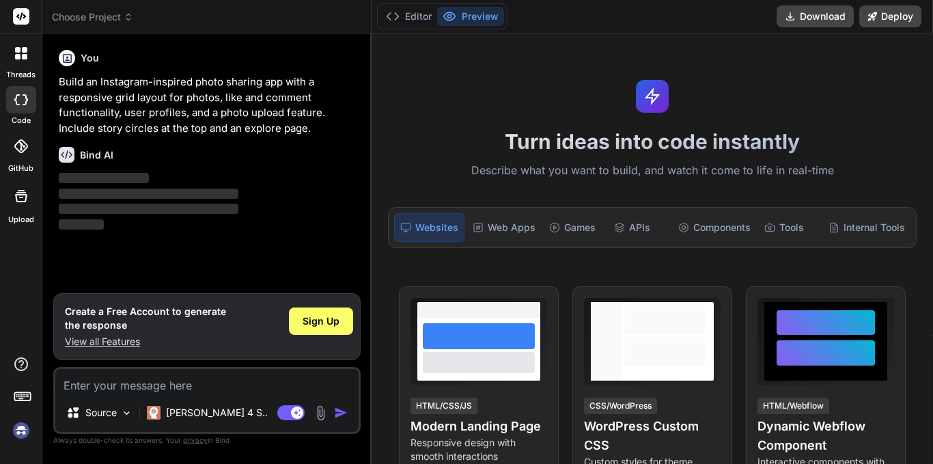
type textarea "x"
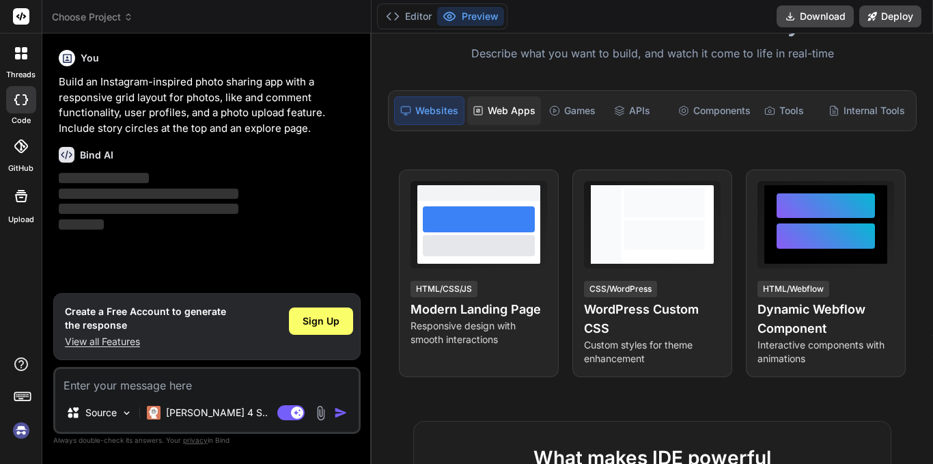
scroll to position [216, 0]
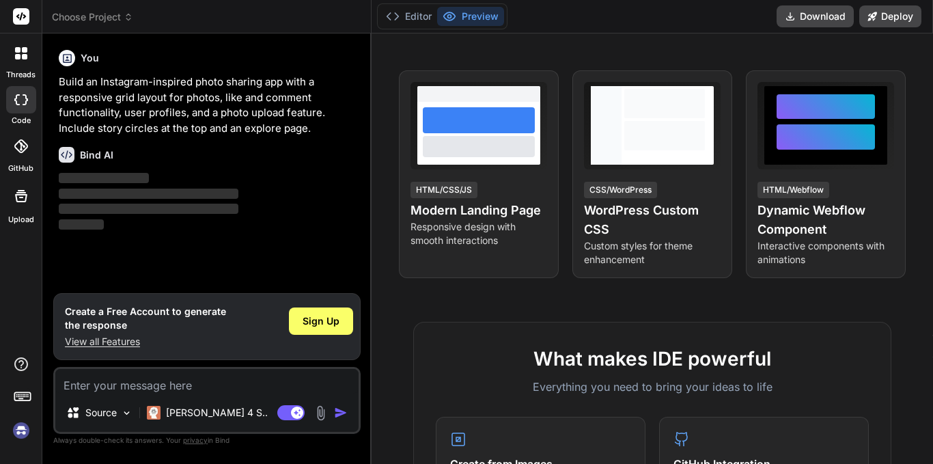
click at [112, 387] on textarea at bounding box center [206, 381] width 303 height 25
paste textarea "getbind.co/ide"
type textarea "getbind.co/ide"
type textarea "x"
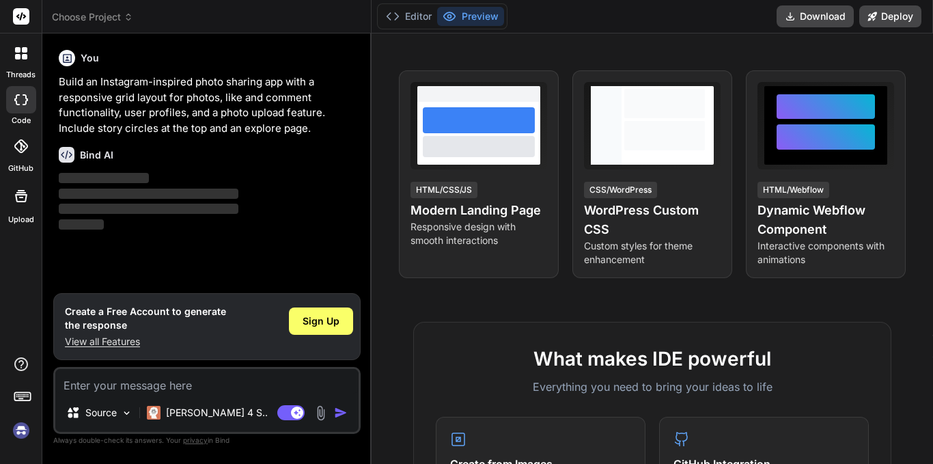
paste textarea "tunjukkan kemampuan teknis kamu dengan membuat halaman showcase yang menampilka…"
type textarea "tunjukkan kemampuan teknis kamu dengan membuat halaman showcase yang menampilka…"
type textarea "x"
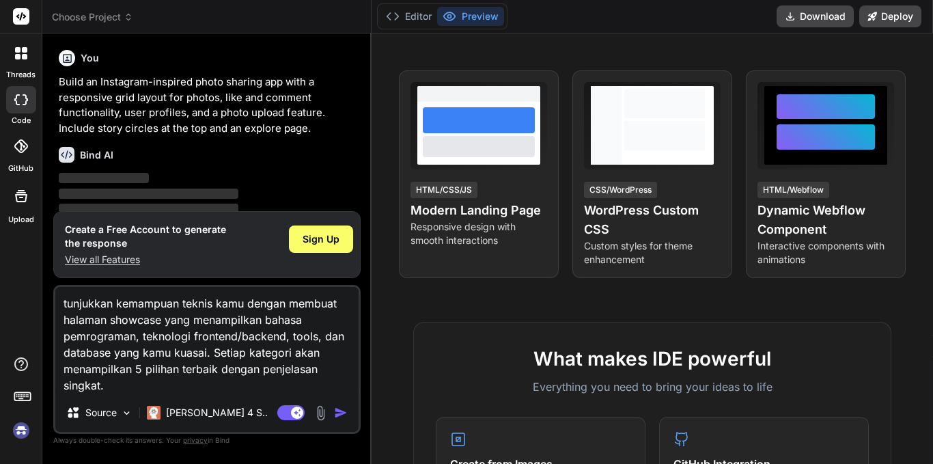
type textarea "tunjukkan kemampuan teknis kamu dengan membuat halaman showcase yang menampilka…"
click at [345, 407] on img "button" at bounding box center [341, 413] width 14 height 14
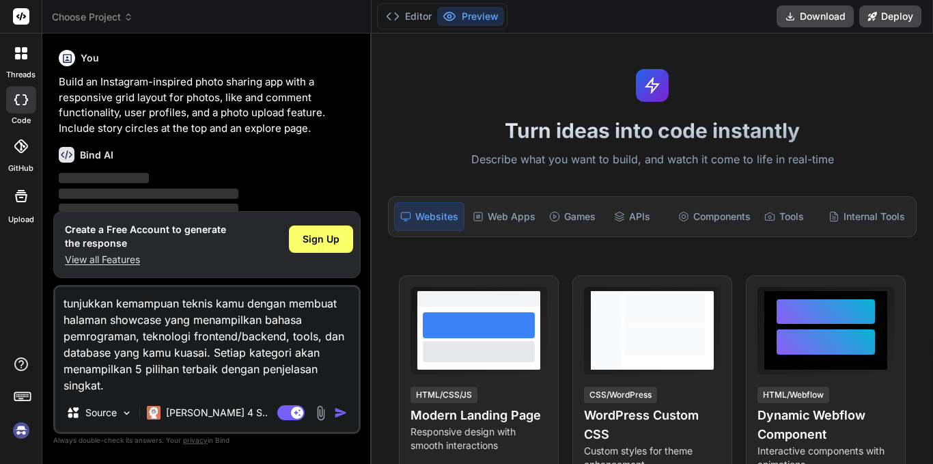
scroll to position [0, 0]
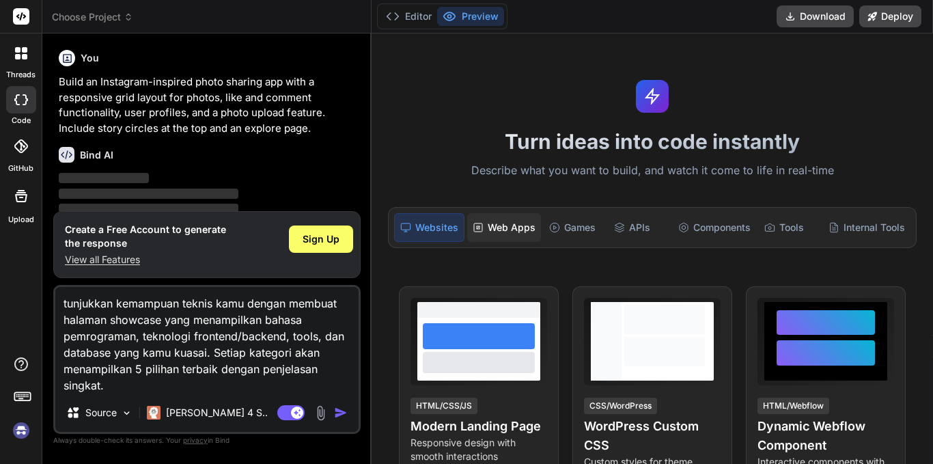
click at [516, 219] on div "Web Apps" at bounding box center [504, 227] width 74 height 29
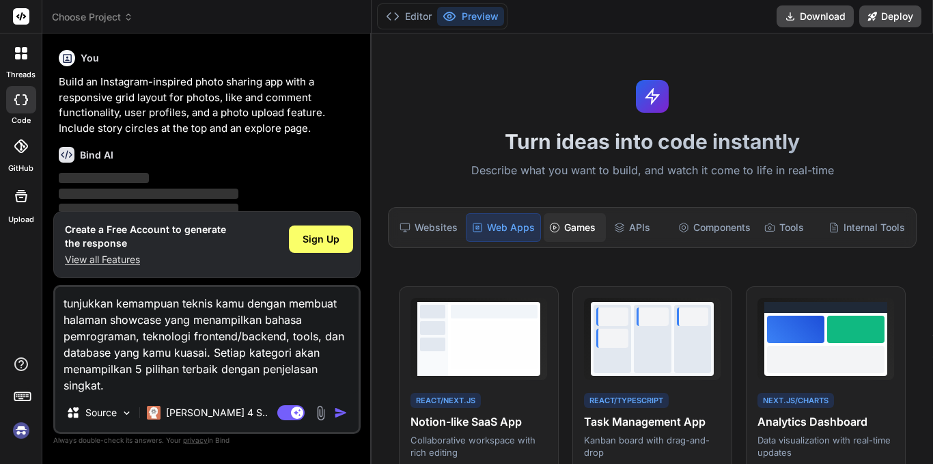
click at [593, 218] on div "Games" at bounding box center [574, 227] width 61 height 29
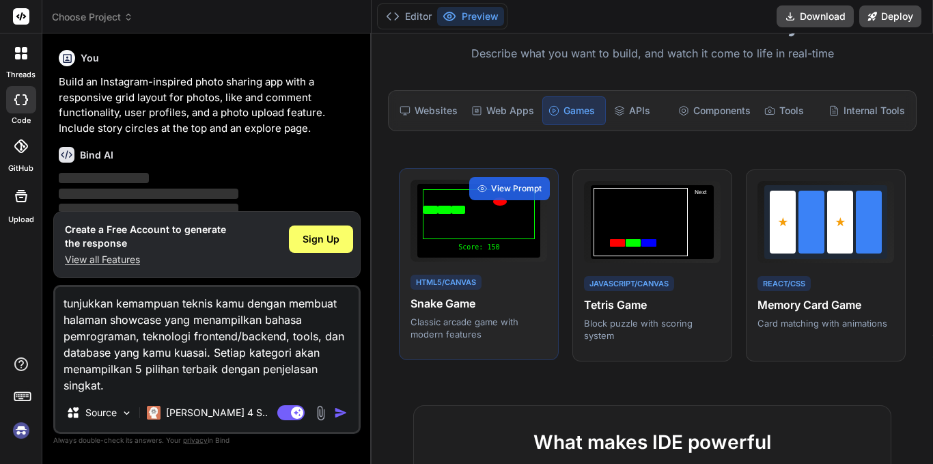
scroll to position [117, 0]
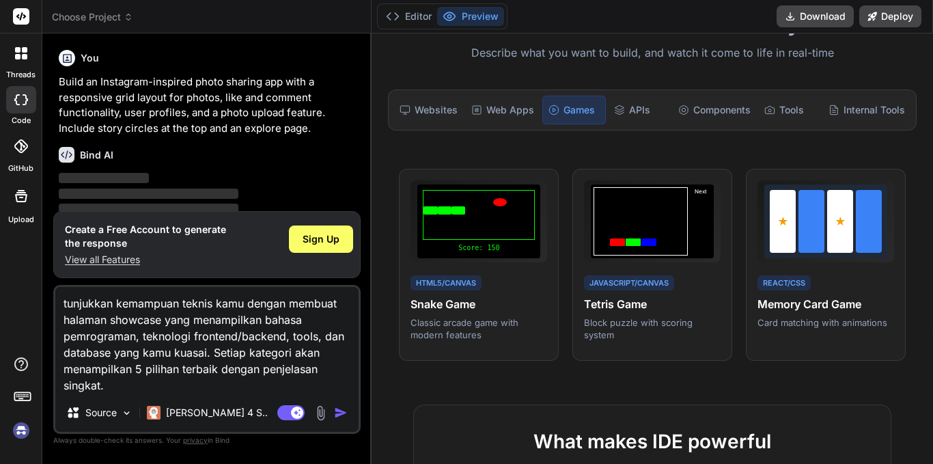
click at [339, 409] on img "button" at bounding box center [341, 413] width 14 height 14
click at [206, 352] on textarea "tunjukkan kemampuan teknis kamu dengan membuat halaman showcase yang menampilka…" at bounding box center [206, 340] width 303 height 107
click at [25, 53] on icon at bounding box center [21, 53] width 12 height 12
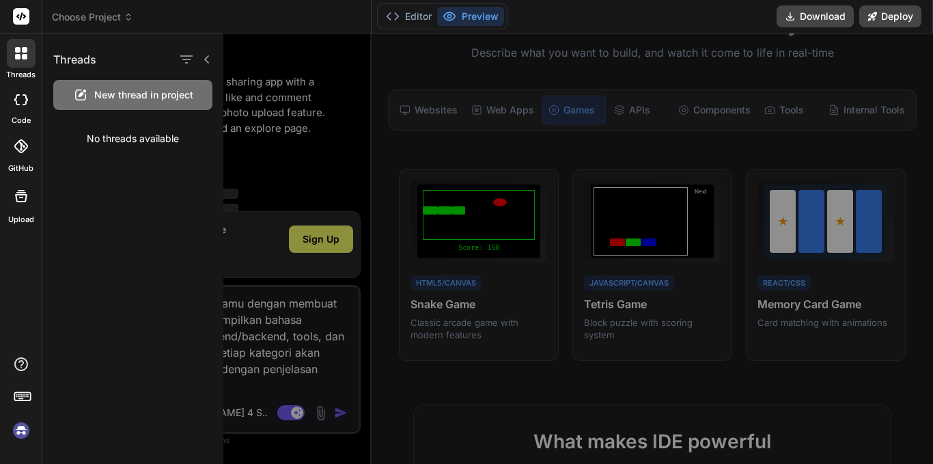
click at [20, 12] on rect at bounding box center [21, 16] width 16 height 16
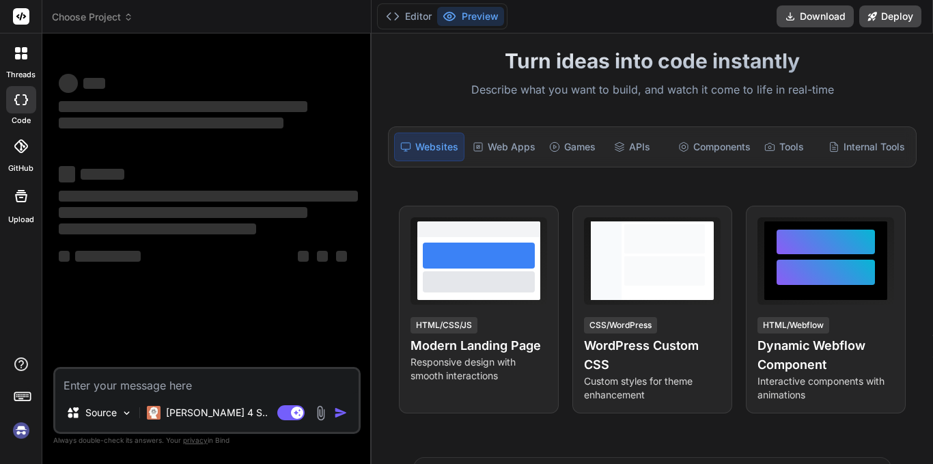
scroll to position [82, 0]
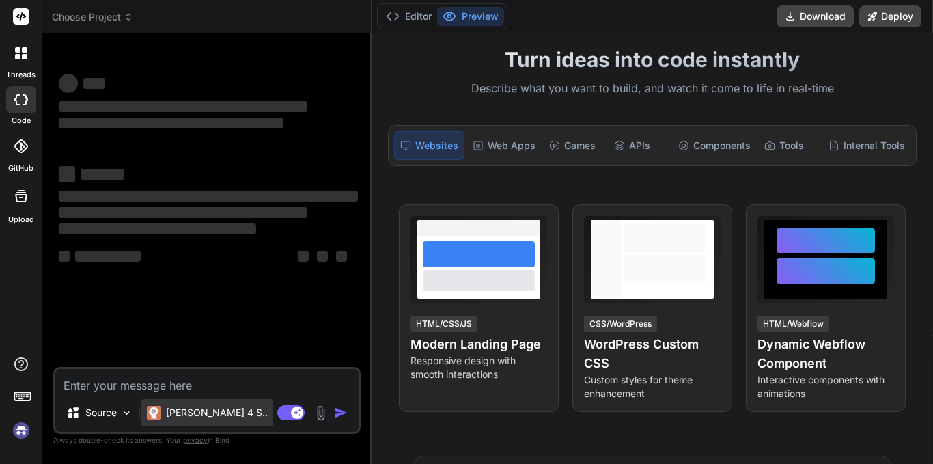
click at [199, 415] on p "[PERSON_NAME] 4 S.." at bounding box center [217, 413] width 102 height 14
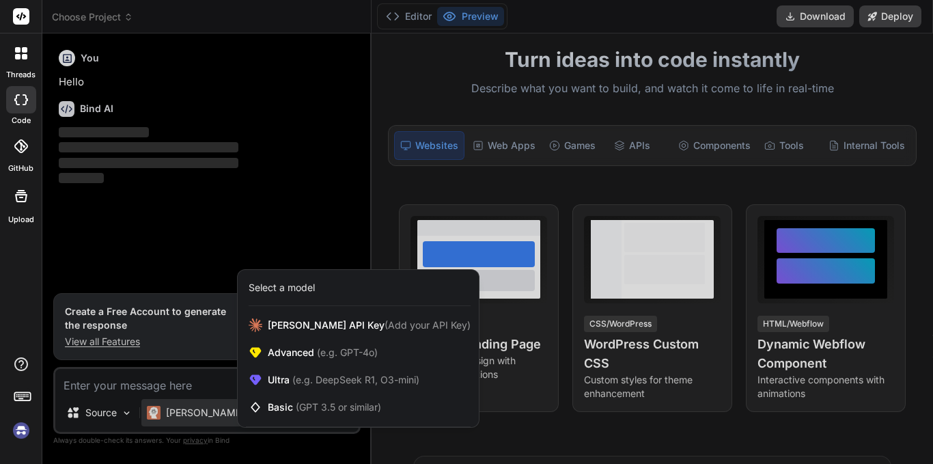
click at [162, 393] on div at bounding box center [466, 232] width 933 height 464
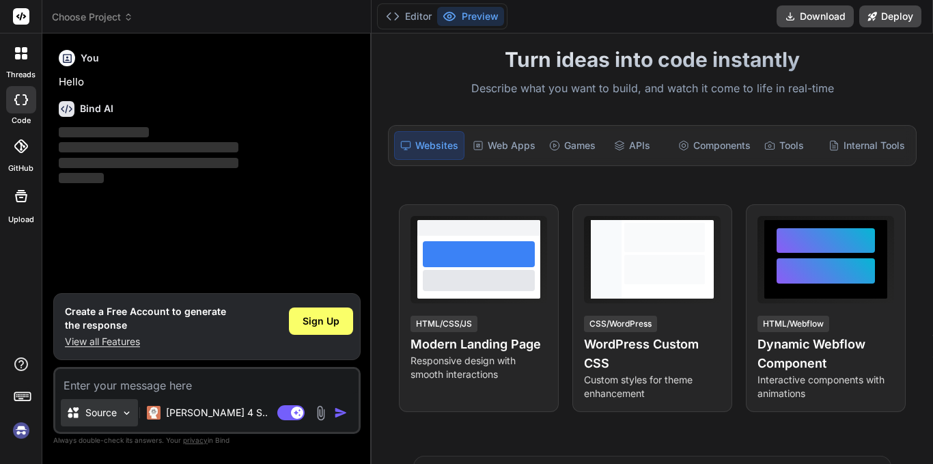
click at [90, 406] on p "Source" at bounding box center [100, 413] width 31 height 14
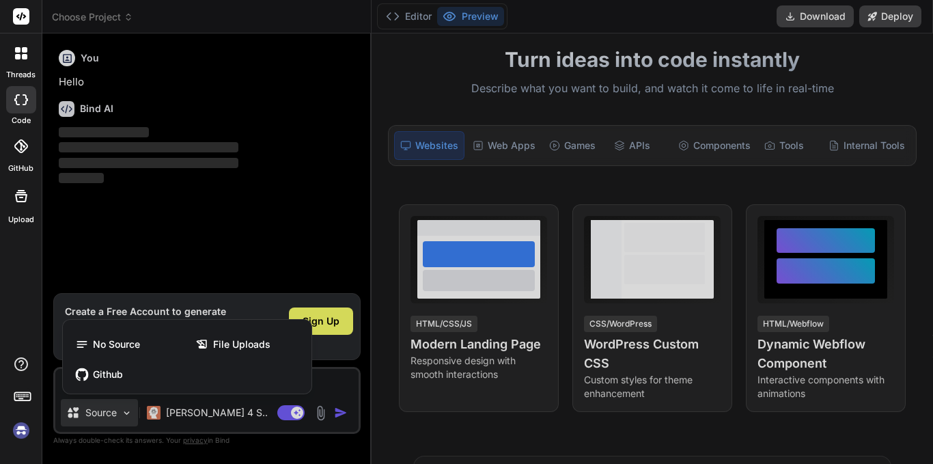
click at [255, 248] on div at bounding box center [466, 232] width 933 height 464
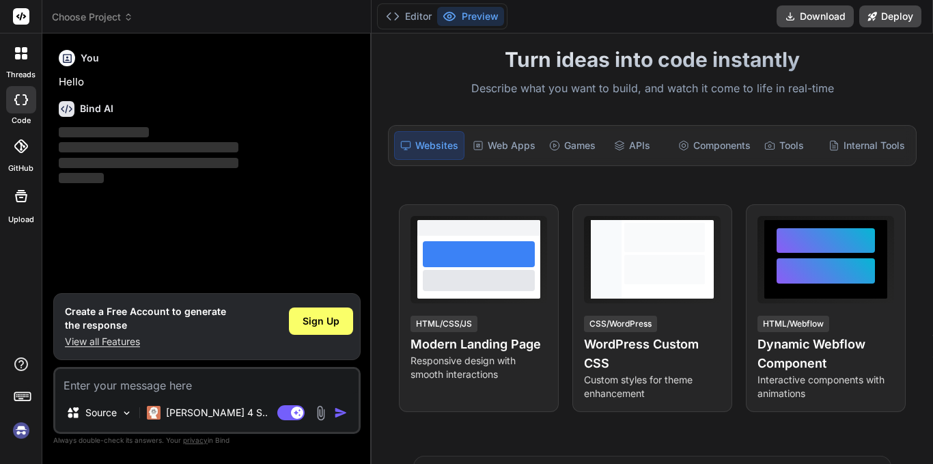
click at [182, 387] on textarea at bounding box center [206, 381] width 303 height 25
click at [323, 311] on div "Sign Up" at bounding box center [321, 320] width 64 height 27
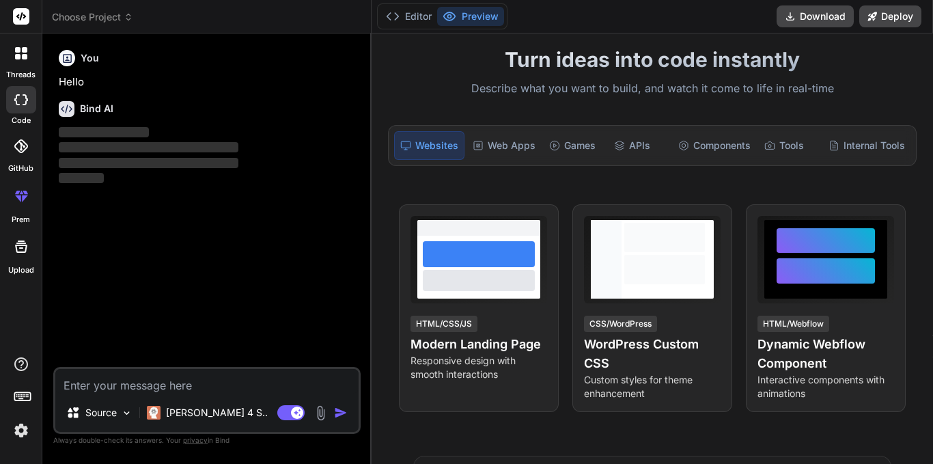
click at [233, 378] on textarea at bounding box center [206, 381] width 303 height 25
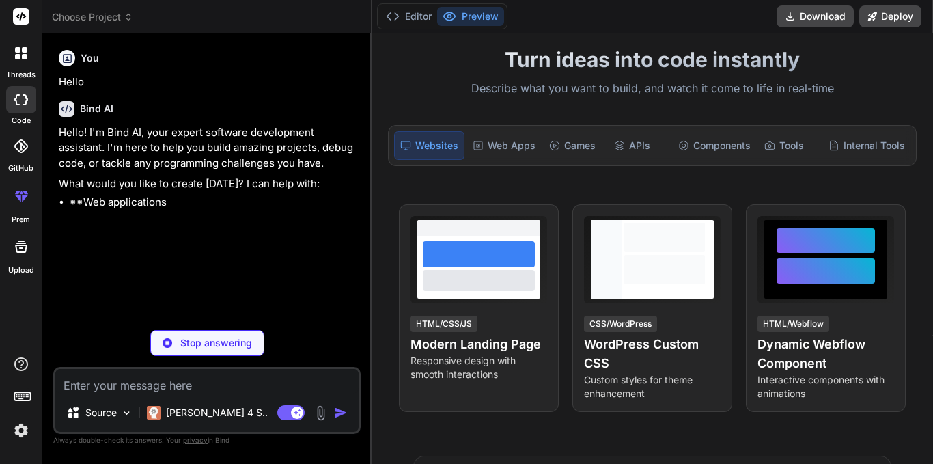
type textarea "x"
paste textarea "tunjukkan kemampuan teknis kamu dengan membuat halaman showcase yang menampilka…"
type textarea "tunjukkan kemampuan teknis kamu dengan membuat halaman showcase yang menampilka…"
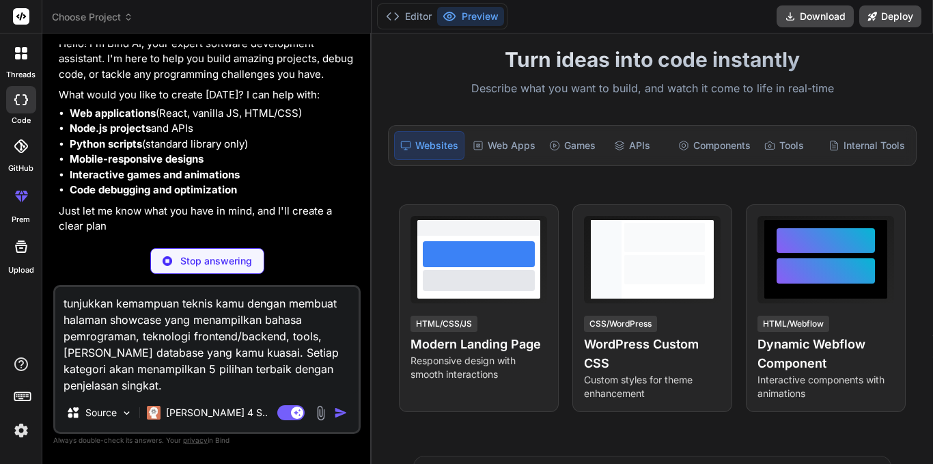
scroll to position [41, 0]
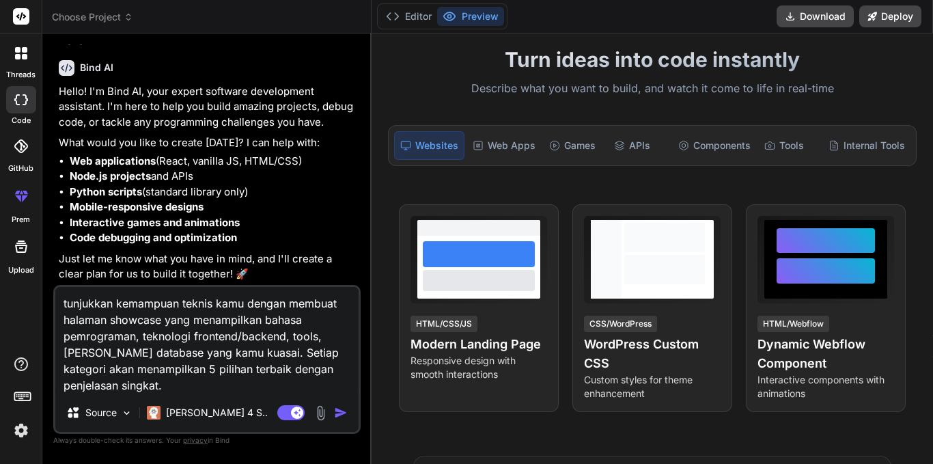
type textarea "x"
type textarea "tunjukkan kemampuan teknis kamu dengan membuat halaman showcase yang menampilka…"
click at [341, 411] on img "button" at bounding box center [341, 413] width 14 height 14
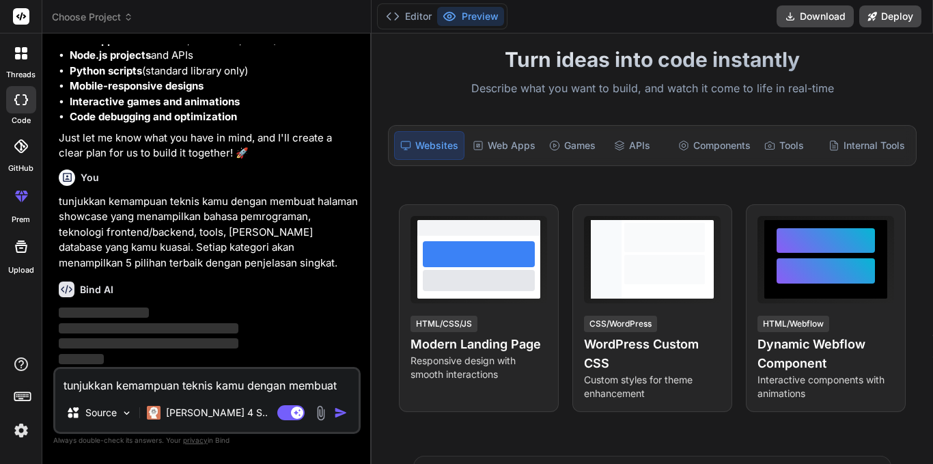
scroll to position [162, 0]
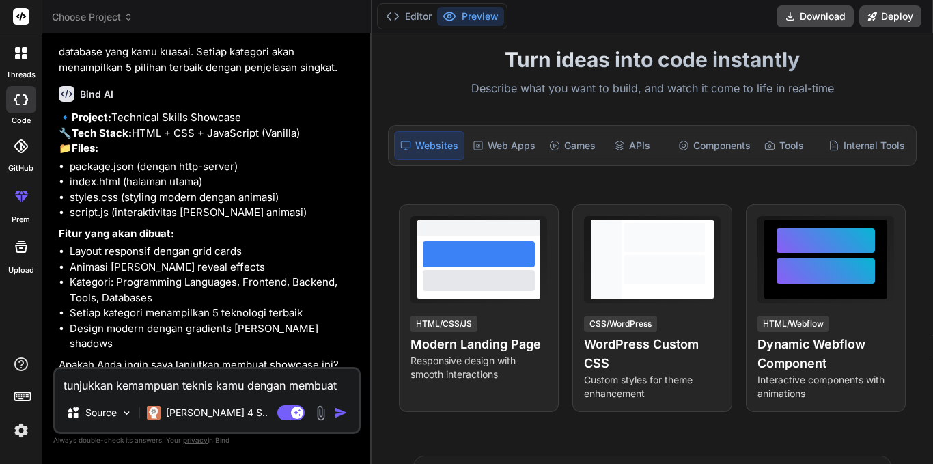
type textarea "x"
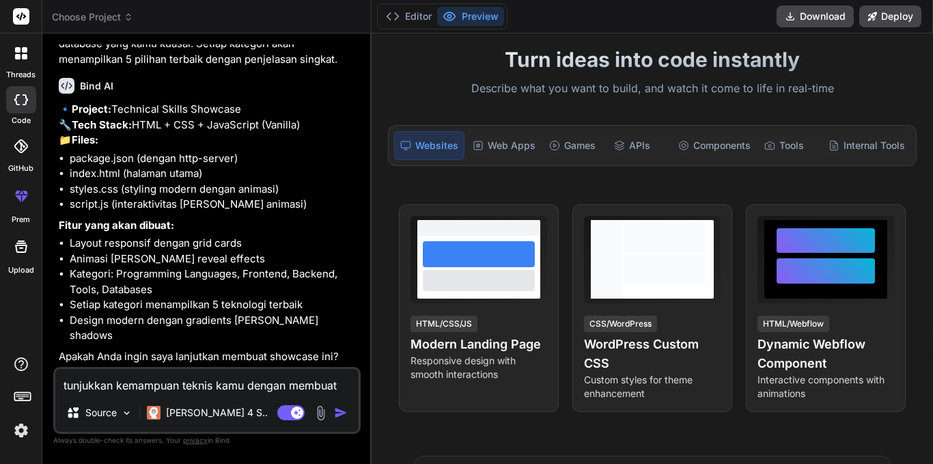
scroll to position [381, 0]
click at [203, 385] on textarea "tunjukkan kemampuan teknis kamu dengan membuat halaman showcase yang menampilka…" at bounding box center [206, 381] width 303 height 25
type textarea "y"
type textarea "x"
type textarea "ya"
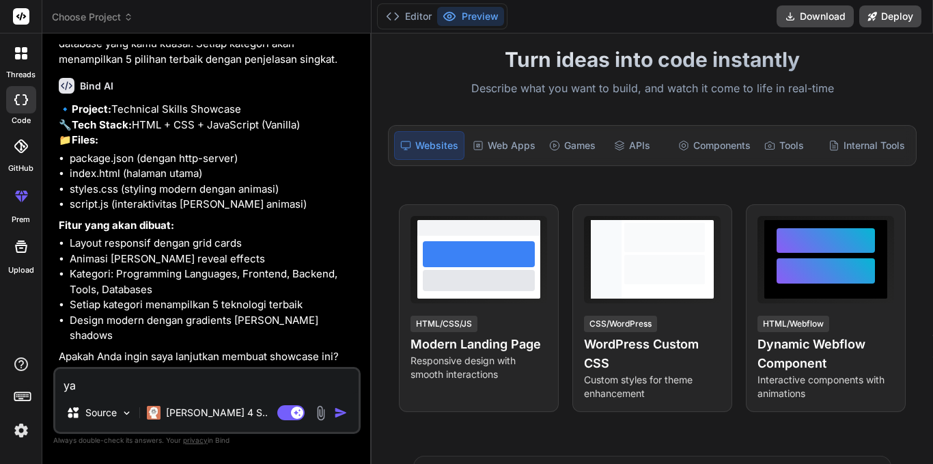
type textarea "x"
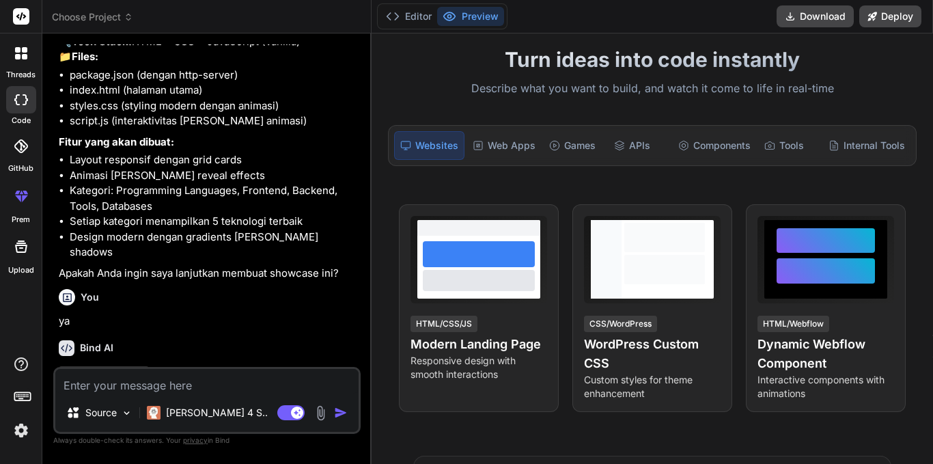
scroll to position [522, 0]
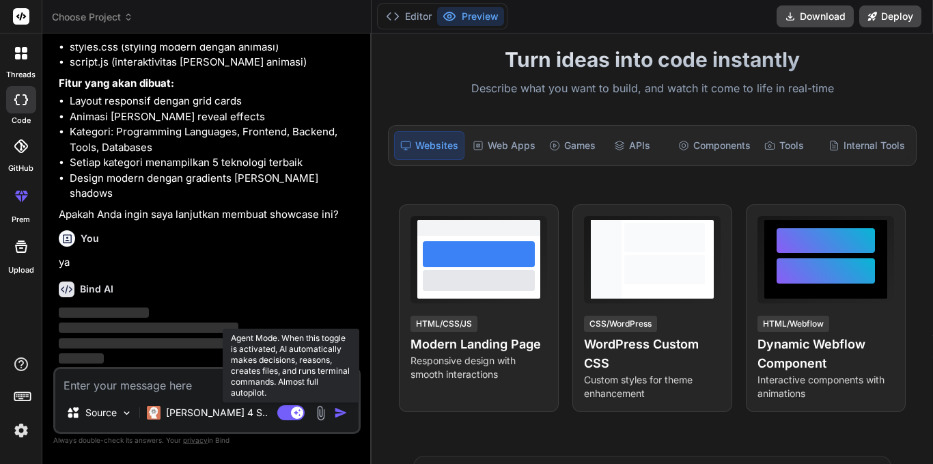
click at [287, 412] on rect at bounding box center [290, 412] width 27 height 15
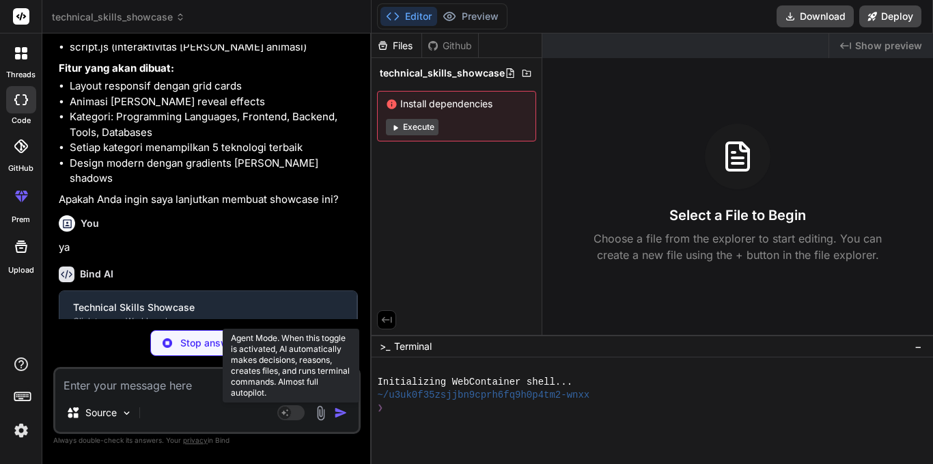
click at [292, 420] on icon at bounding box center [290, 413] width 27 height 16
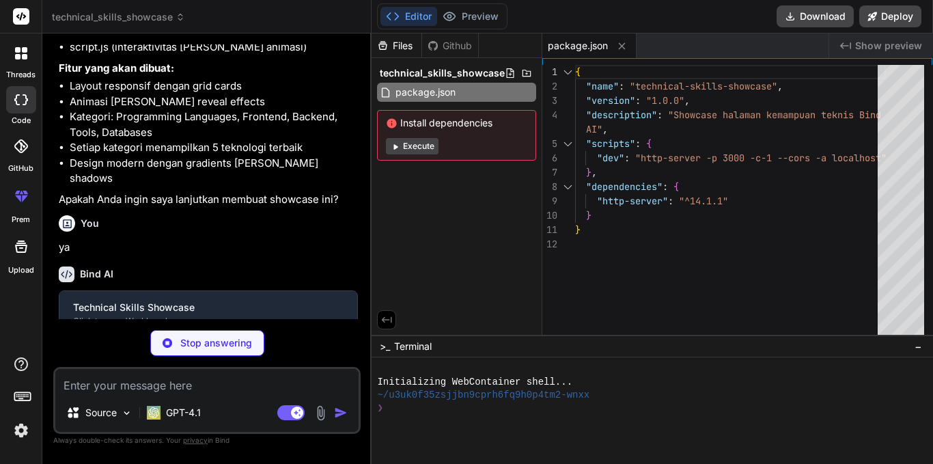
click at [414, 139] on button "Execute" at bounding box center [412, 146] width 53 height 16
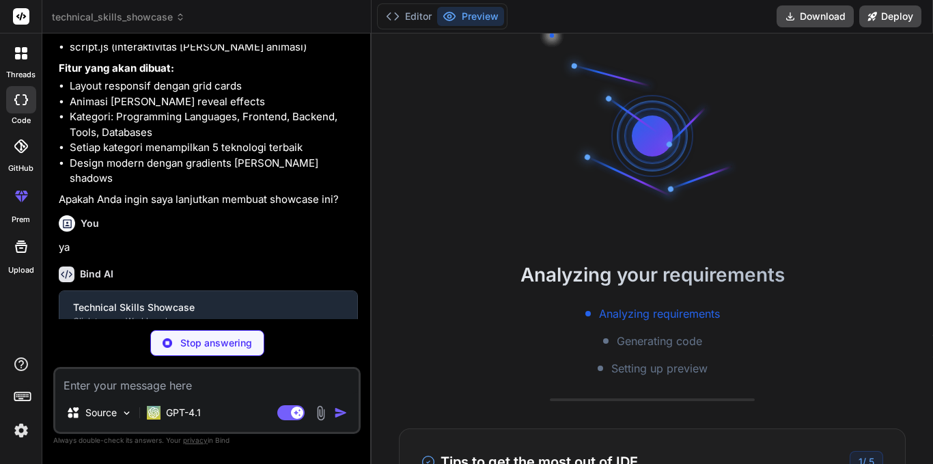
scroll to position [26, 0]
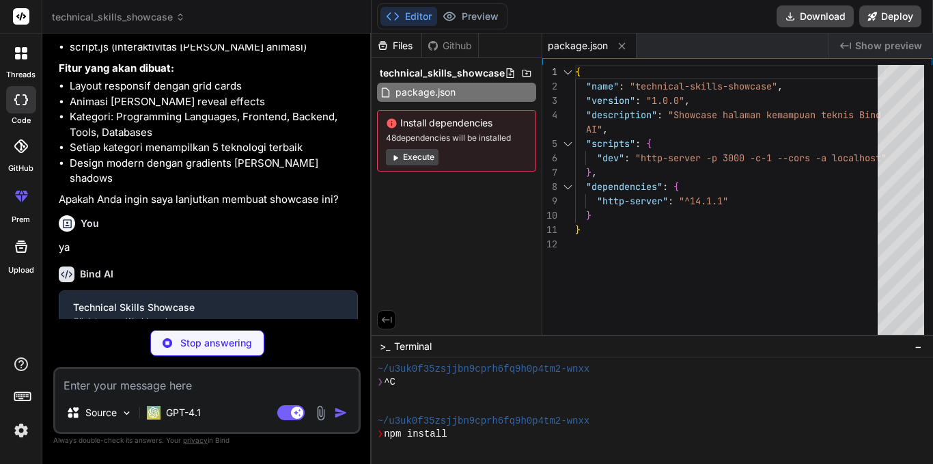
type textarea "x"
type textarea "<script src="script.js"></script> </body> </html>"
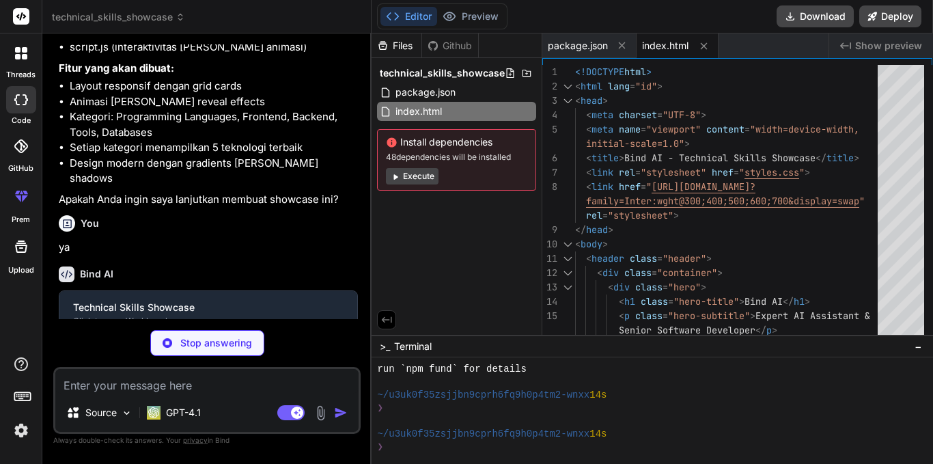
scroll to position [156, 0]
click at [423, 174] on button "Execute" at bounding box center [412, 176] width 53 height 16
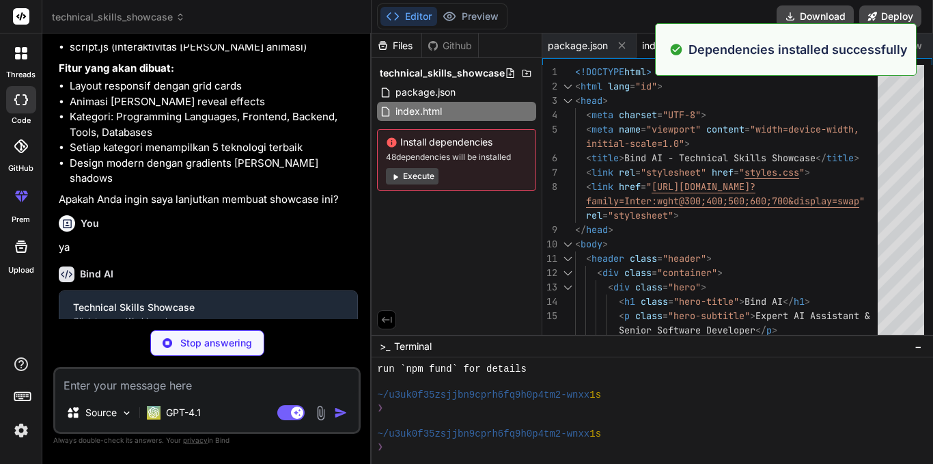
scroll to position [640, 0]
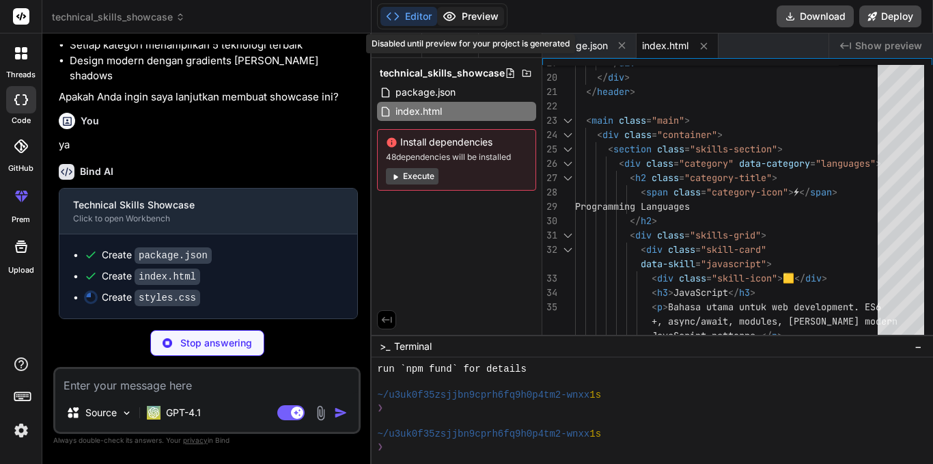
type textarea "x"
type textarea "} }"
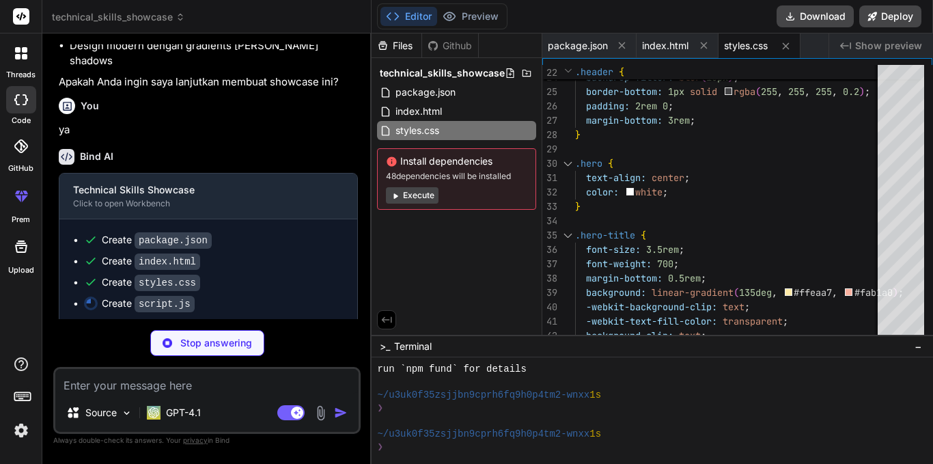
type textarea "x"
type textarea "hero-subtitle'); if (subtitle) { const originalText = subtitle.textContent; set…"
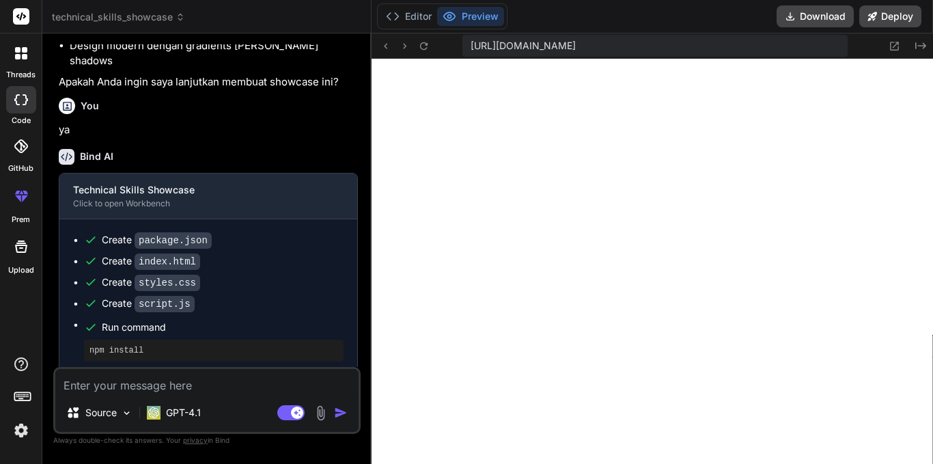
scroll to position [1025, 0]
click at [24, 425] on img at bounding box center [21, 430] width 23 height 23
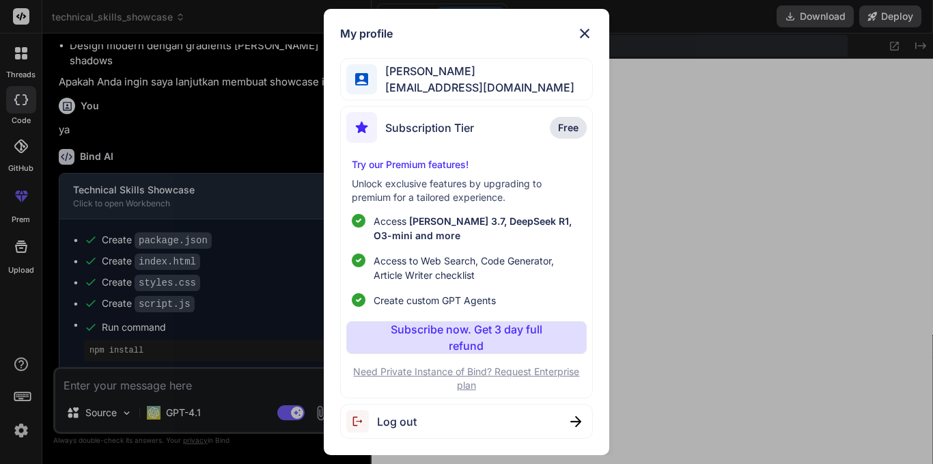
click at [637, 208] on div "My profile Okta Haris oktaharis2008@gmail.com Subscription Tier Free Try our Pr…" at bounding box center [466, 232] width 933 height 464
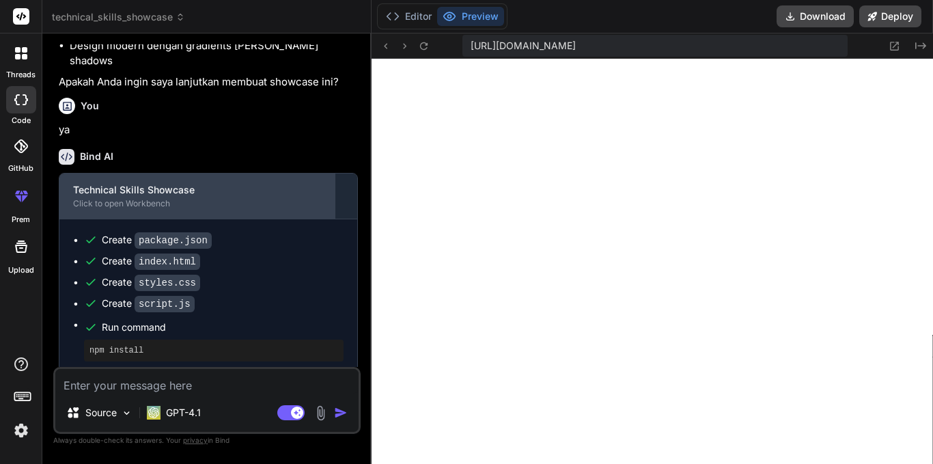
scroll to position [714, 0]
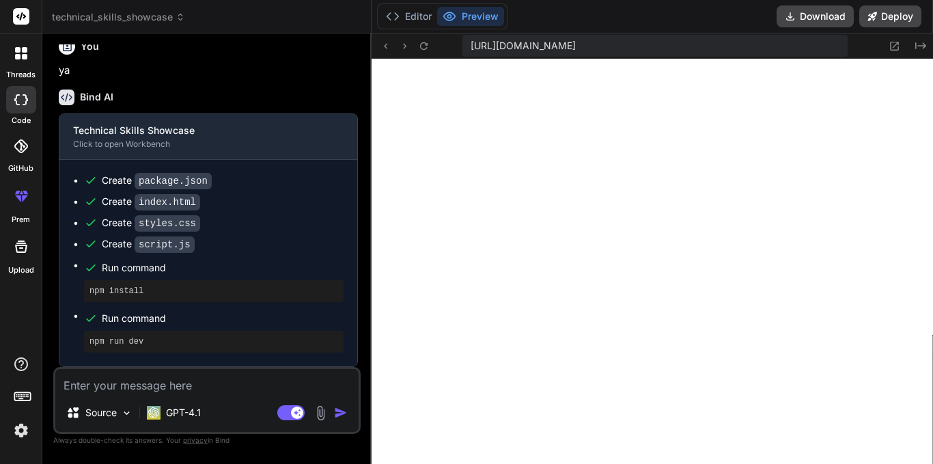
click at [142, 380] on textarea at bounding box center [206, 381] width 303 height 25
click at [191, 412] on p "GPT-4.1" at bounding box center [183, 413] width 35 height 14
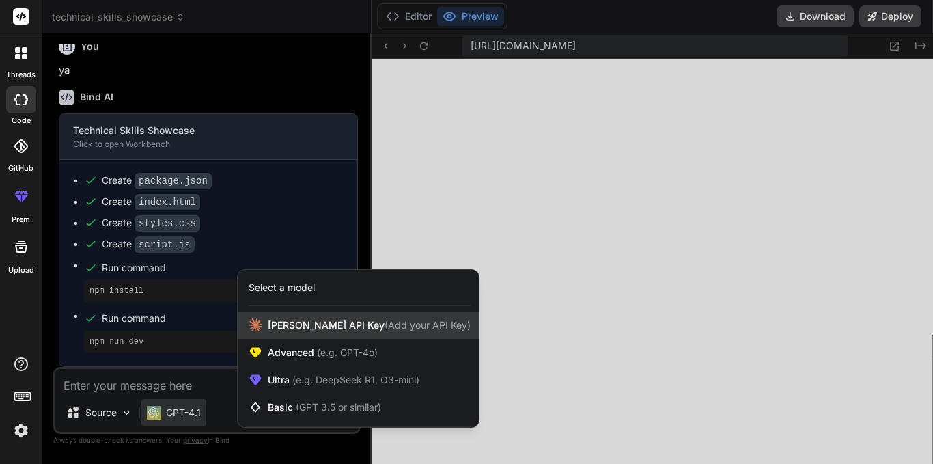
click at [298, 329] on span "Claude API Key (Add your API Key)" at bounding box center [369, 325] width 203 height 14
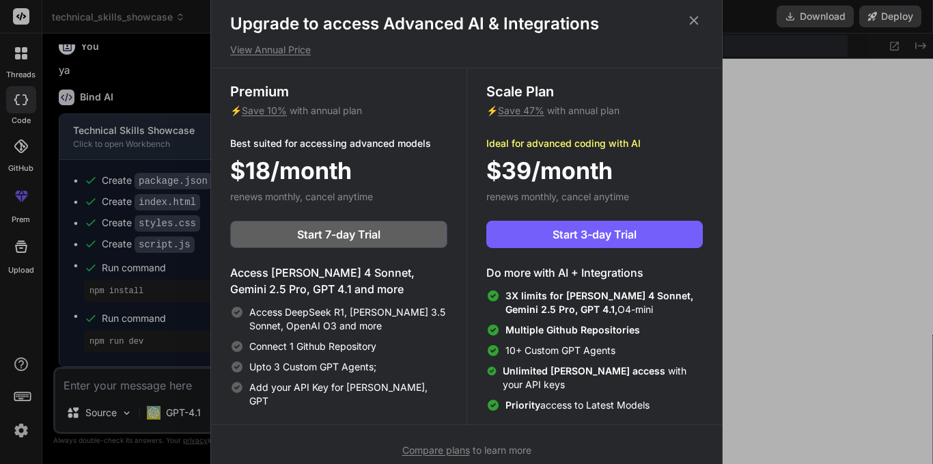
click at [686, 18] on icon at bounding box center [693, 20] width 15 height 15
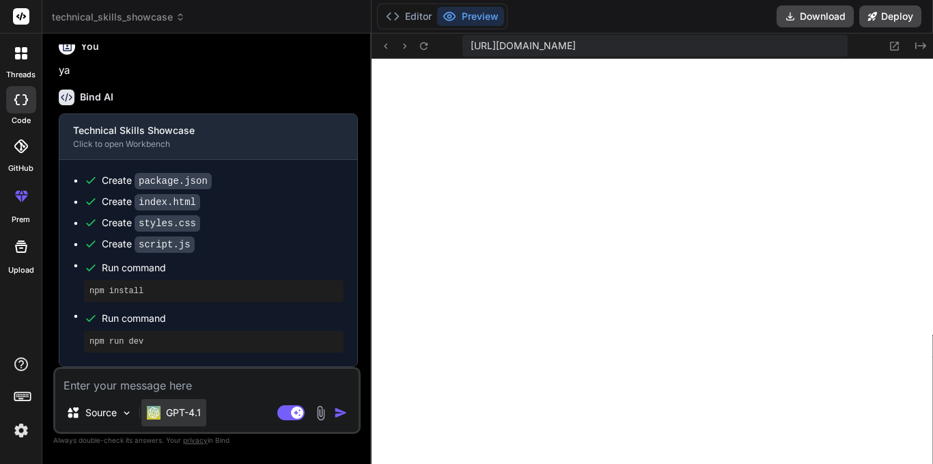
click at [171, 410] on p "GPT-4.1" at bounding box center [183, 413] width 35 height 14
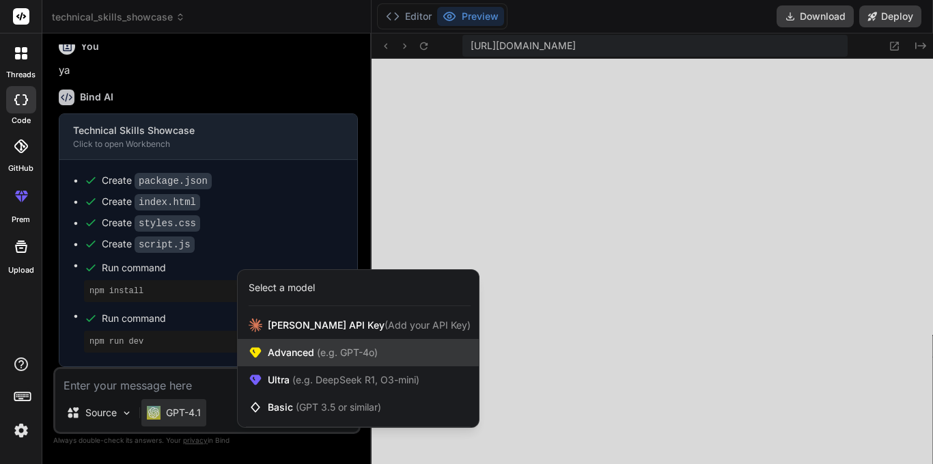
click at [341, 359] on div "Advanced (e.g. GPT-4o)" at bounding box center [358, 352] width 241 height 27
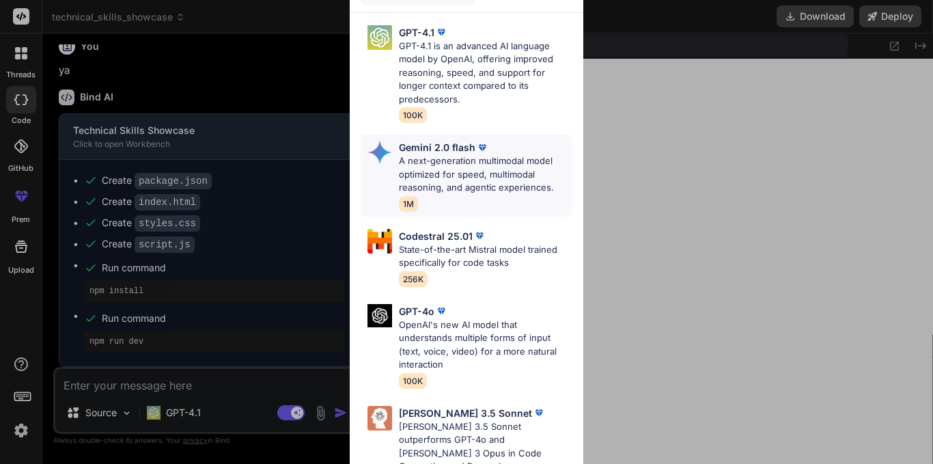
scroll to position [0, 0]
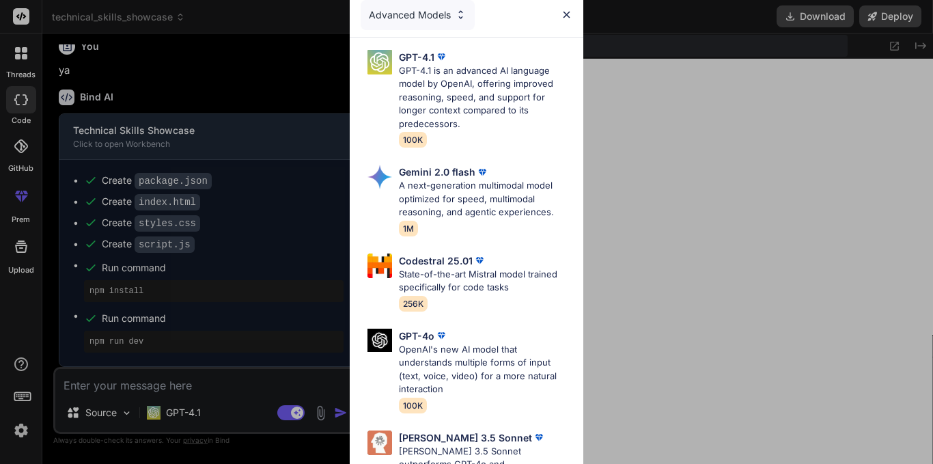
click at [406, 12] on div "Advanced Models" at bounding box center [418, 15] width 114 height 30
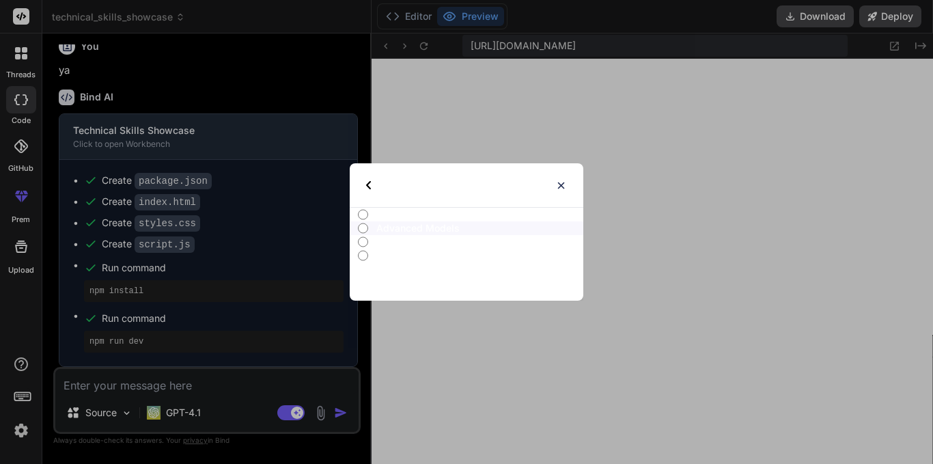
click at [562, 182] on img at bounding box center [561, 186] width 12 height 12
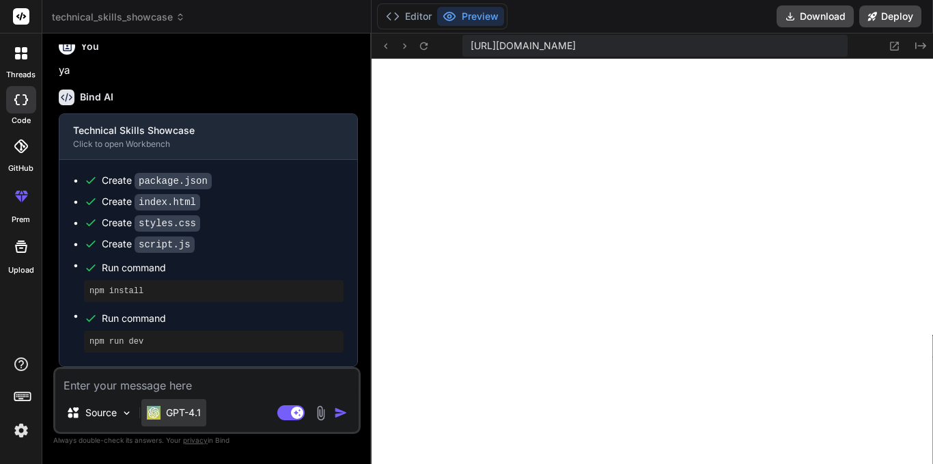
click at [168, 417] on p "GPT-4.1" at bounding box center [183, 413] width 35 height 14
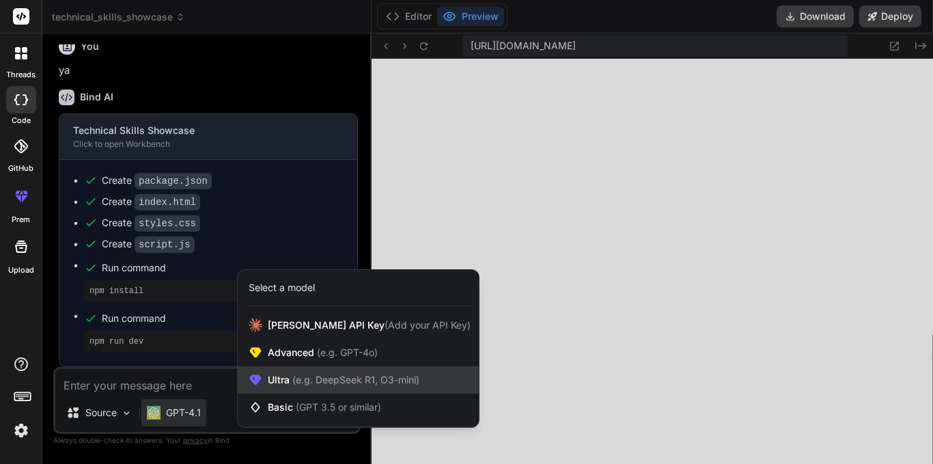
click at [311, 379] on span "(e.g. DeepSeek R1, O3-mini)" at bounding box center [355, 380] width 130 height 12
type textarea "x"
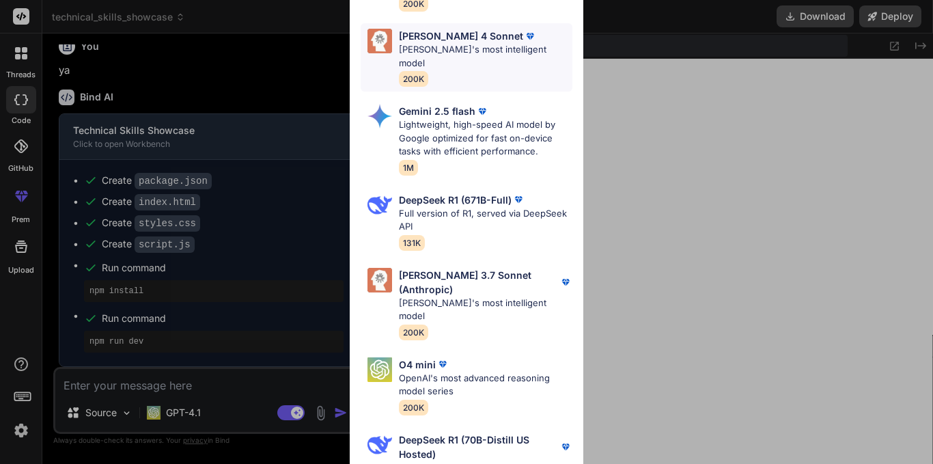
scroll to position [203, 0]
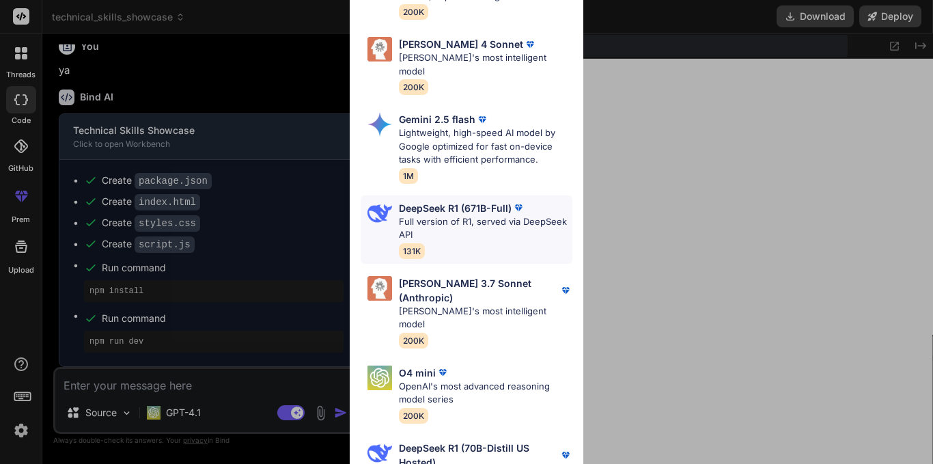
click at [454, 215] on p "Full version of R1, served via DeepSeek API" at bounding box center [485, 228] width 173 height 27
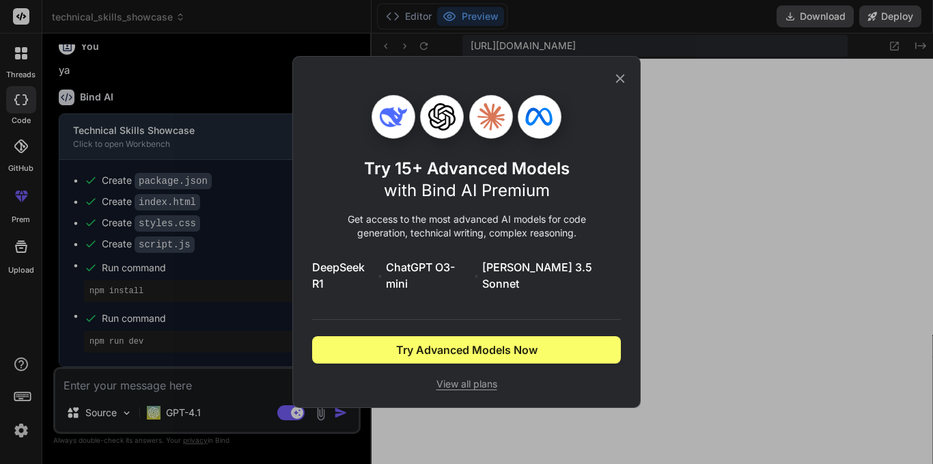
scroll to position [0, 0]
click at [617, 83] on icon at bounding box center [620, 78] width 9 height 9
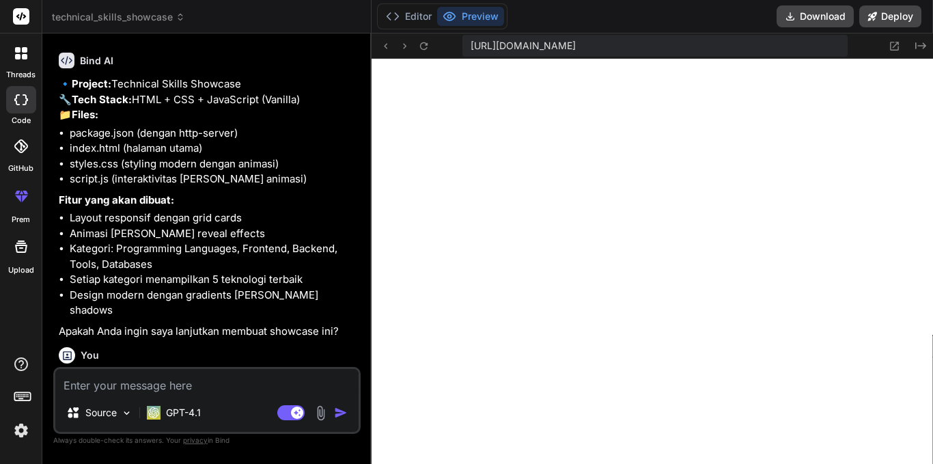
scroll to position [714, 0]
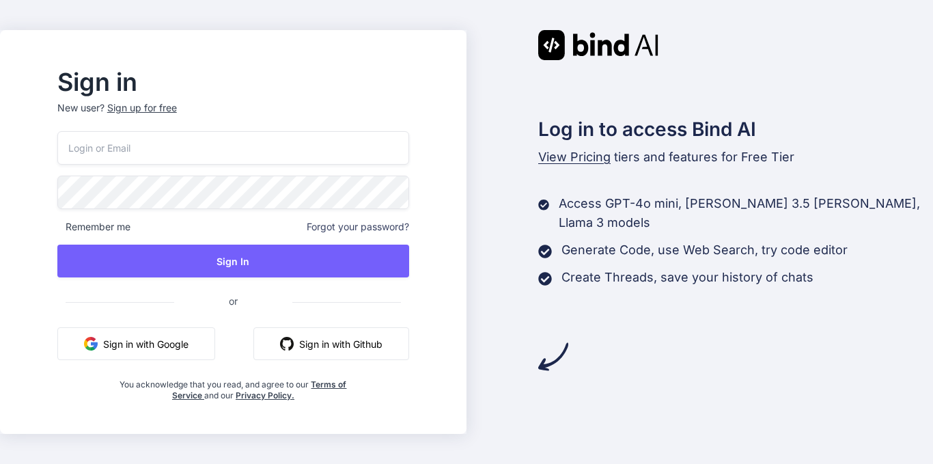
click at [212, 342] on button "Sign in with Google" at bounding box center [136, 343] width 158 height 33
